Goal: Book appointment/travel/reservation

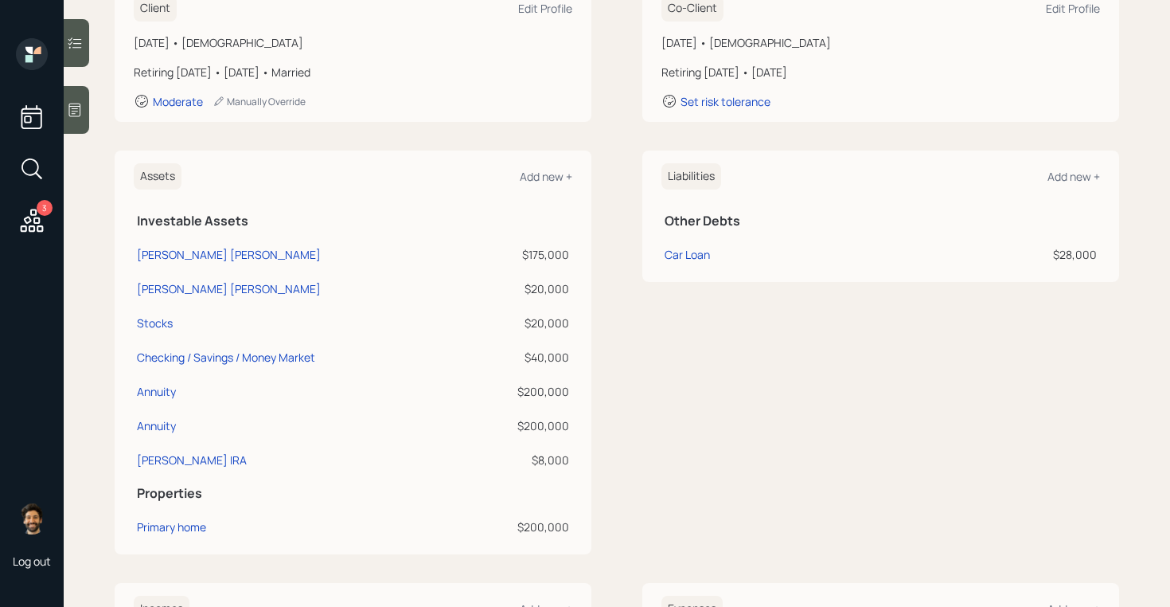
scroll to position [308, 0]
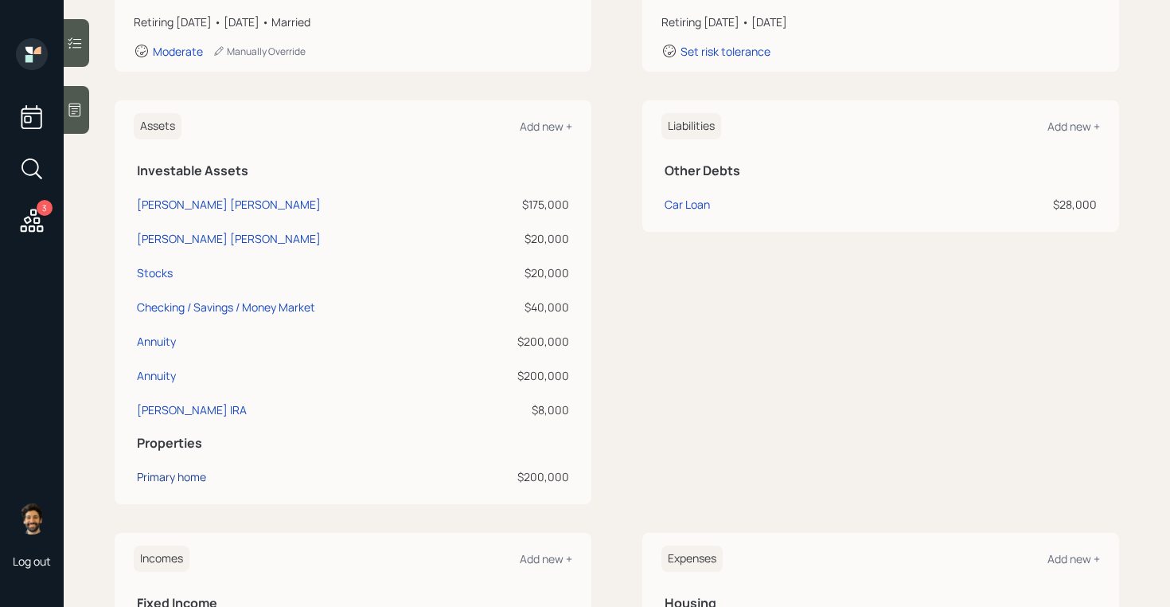
click at [163, 482] on div "Primary home" at bounding box center [171, 476] width 69 height 17
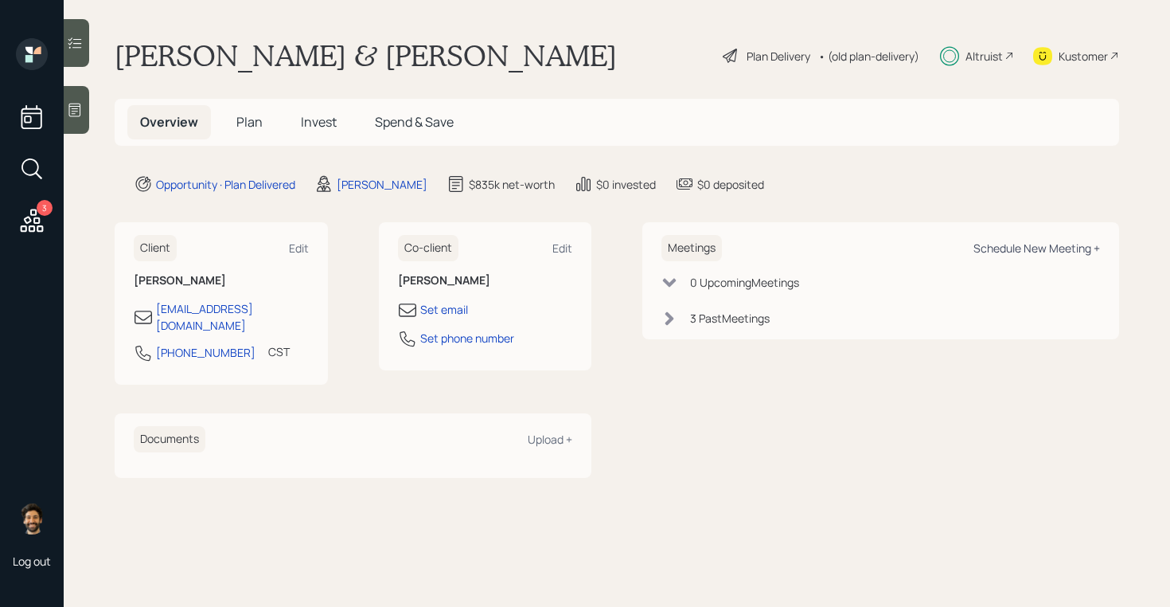
click at [1028, 244] on div "Schedule New Meeting +" at bounding box center [1036, 247] width 127 height 15
select select "f14b762f-c7c2-4b89-9227-8fa891345eea"
